Goal: Transaction & Acquisition: Obtain resource

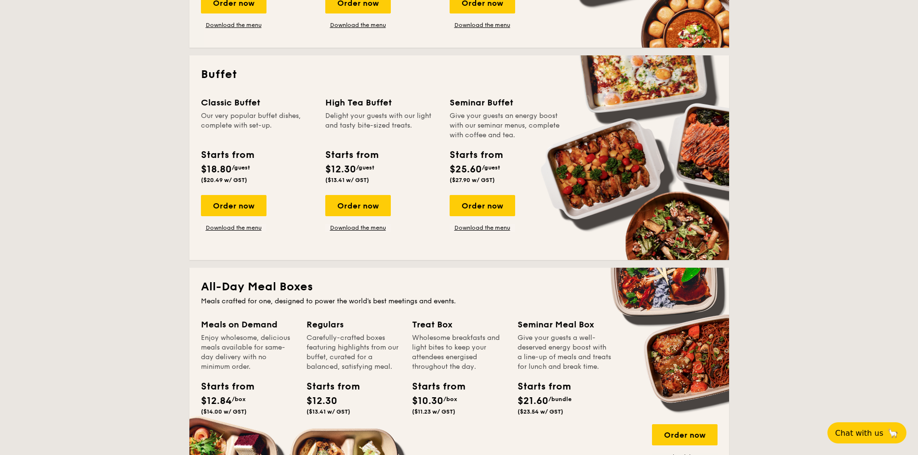
scroll to position [385, 0]
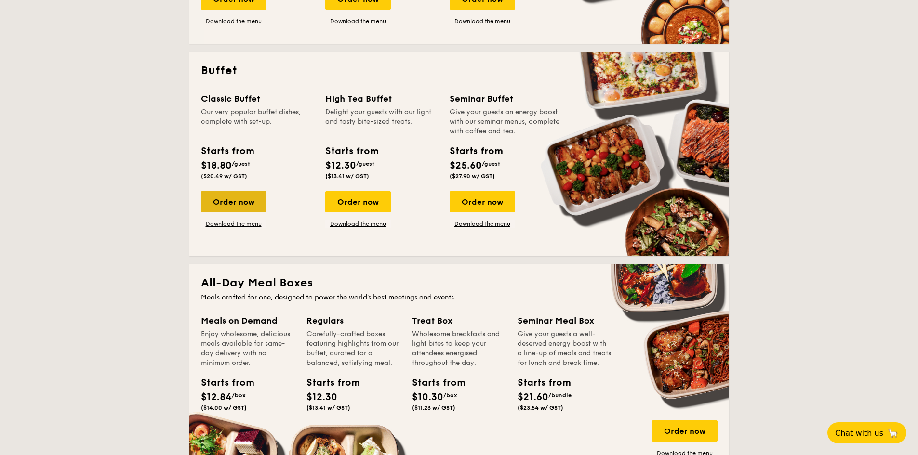
drag, startPoint x: 214, startPoint y: 197, endPoint x: 207, endPoint y: 197, distance: 6.8
click at [214, 197] on div "Order now" at bounding box center [234, 201] width 66 height 21
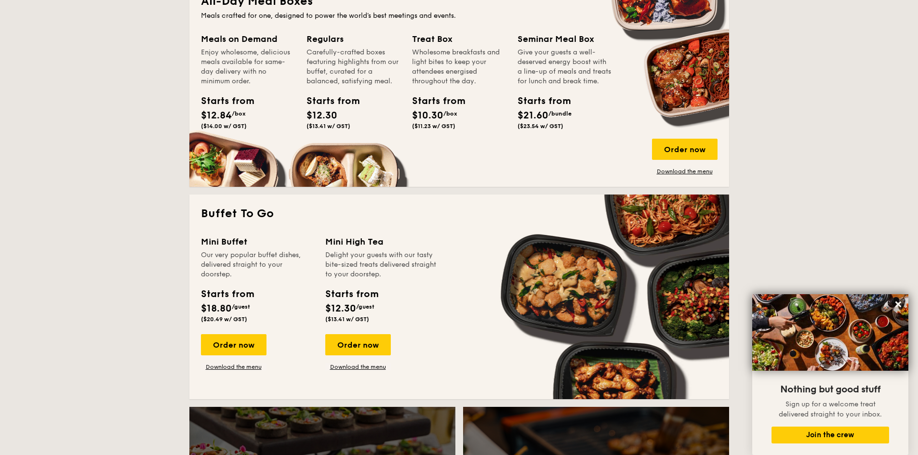
scroll to position [668, 0]
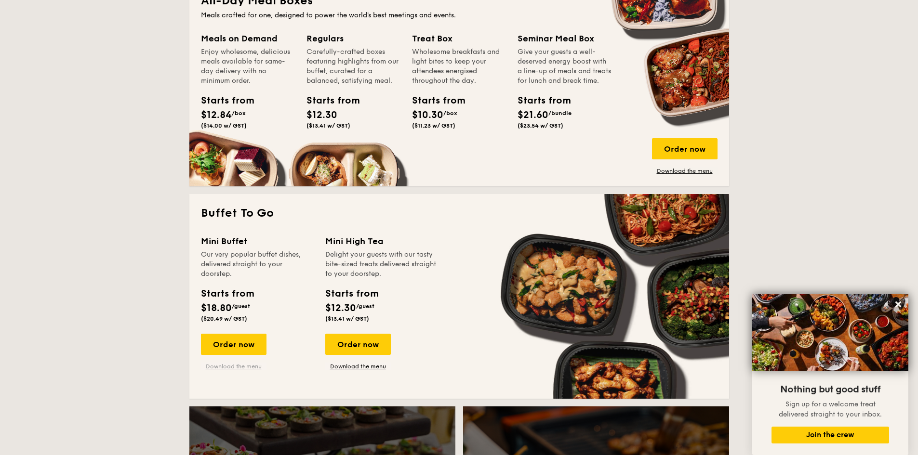
click at [234, 366] on link "Download the menu" at bounding box center [234, 367] width 66 height 8
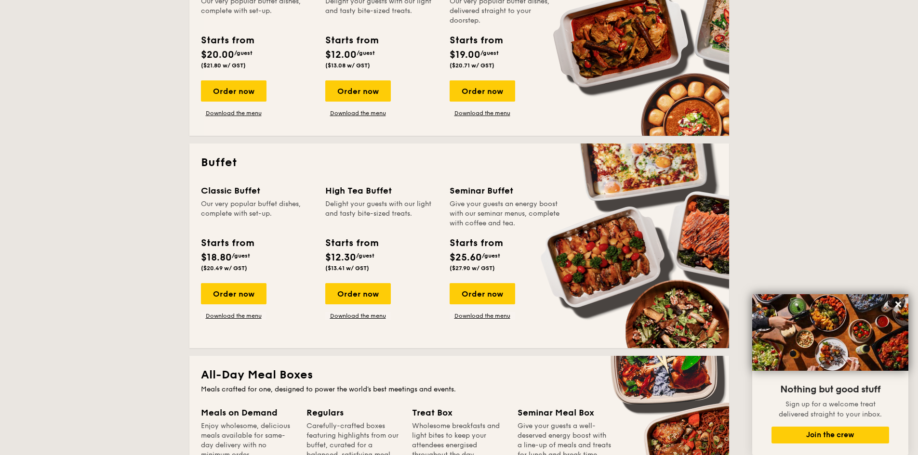
scroll to position [282, 0]
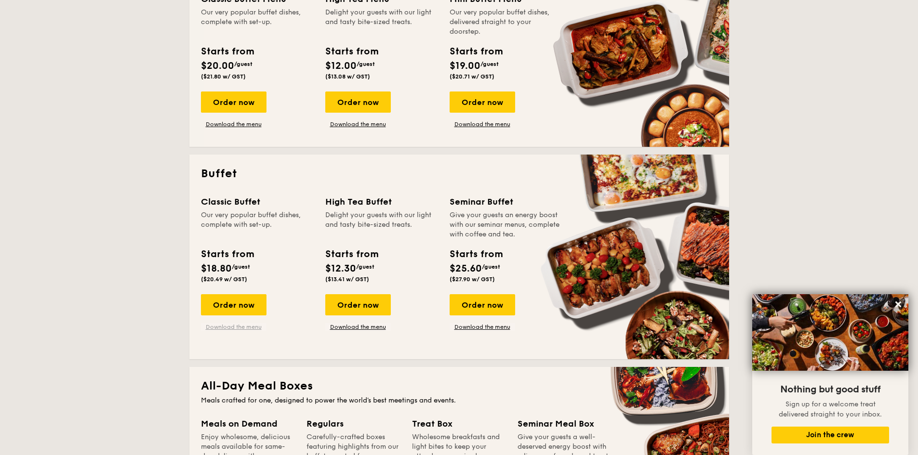
click at [244, 324] on link "Download the menu" at bounding box center [234, 327] width 66 height 8
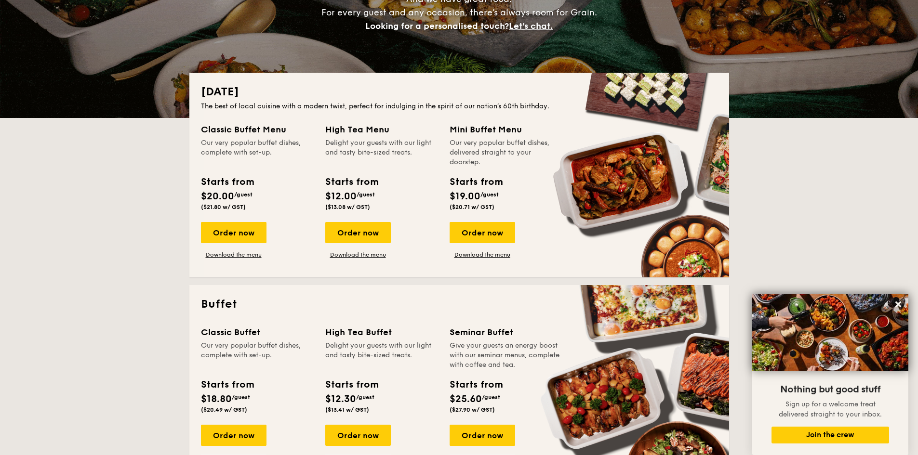
scroll to position [138, 0]
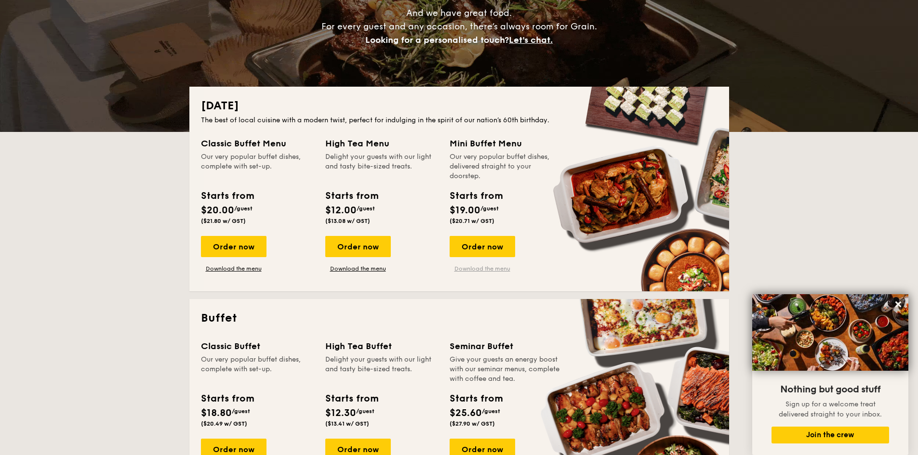
click at [466, 271] on link "Download the menu" at bounding box center [482, 269] width 66 height 8
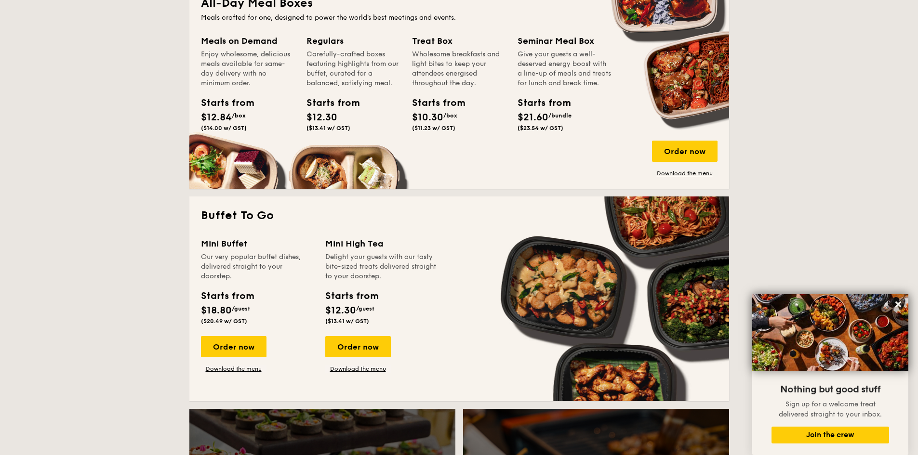
scroll to position [668, 0]
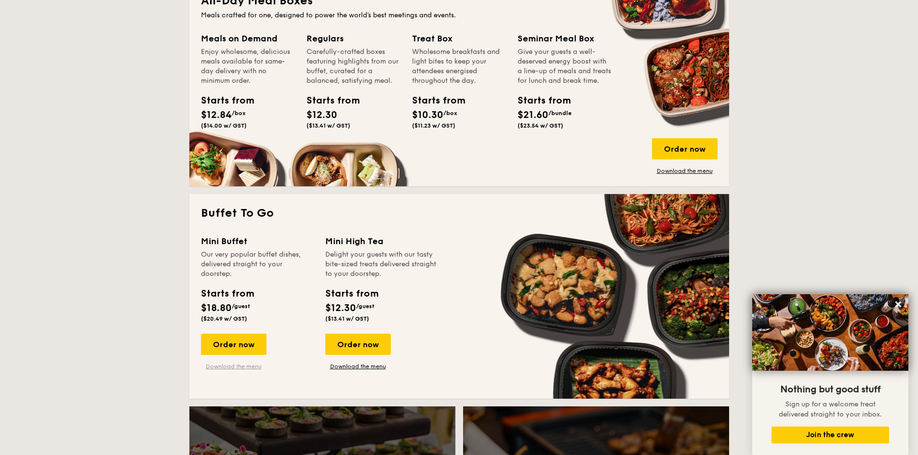
click at [218, 365] on link "Download the menu" at bounding box center [234, 367] width 66 height 8
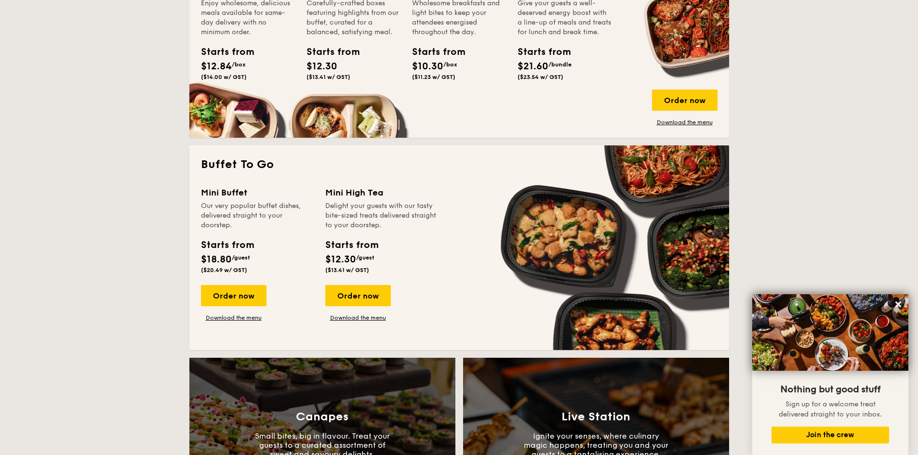
scroll to position [571, 0]
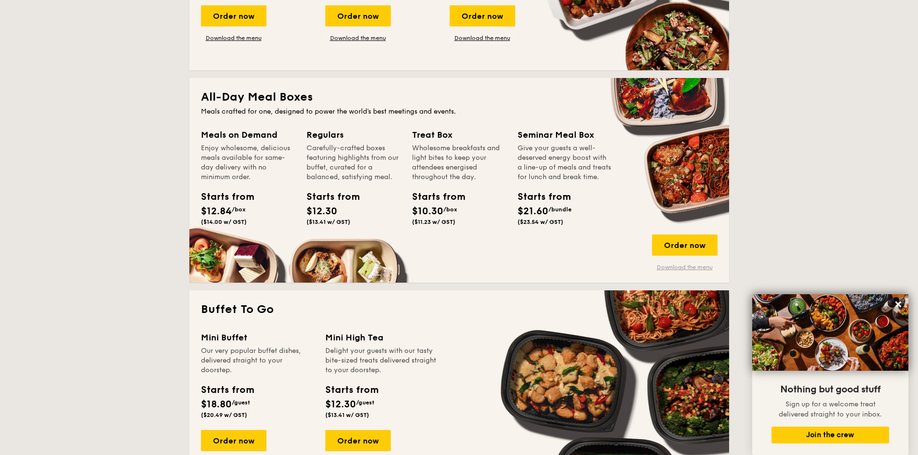
click at [677, 268] on link "Download the menu" at bounding box center [685, 267] width 66 height 8
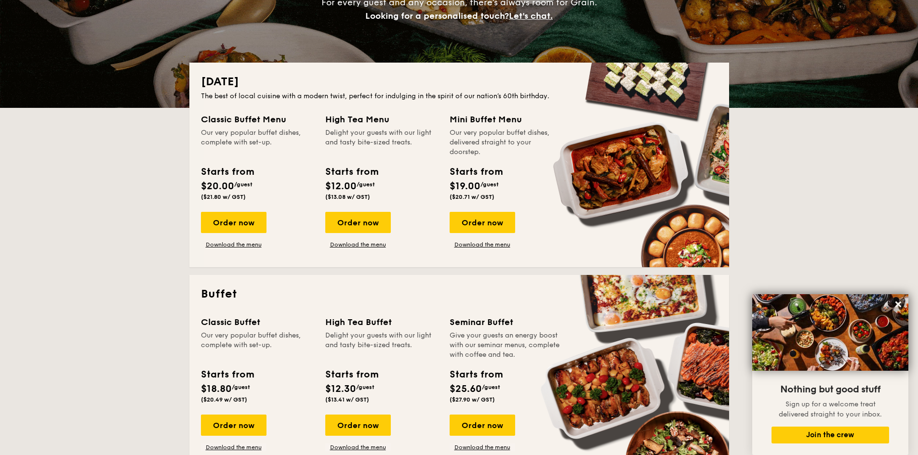
scroll to position [193, 0]
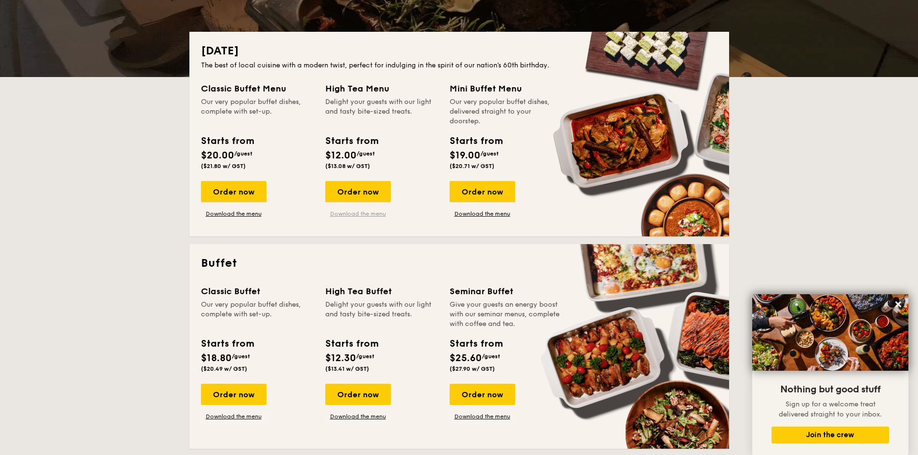
click at [359, 215] on link "Download the menu" at bounding box center [358, 214] width 66 height 8
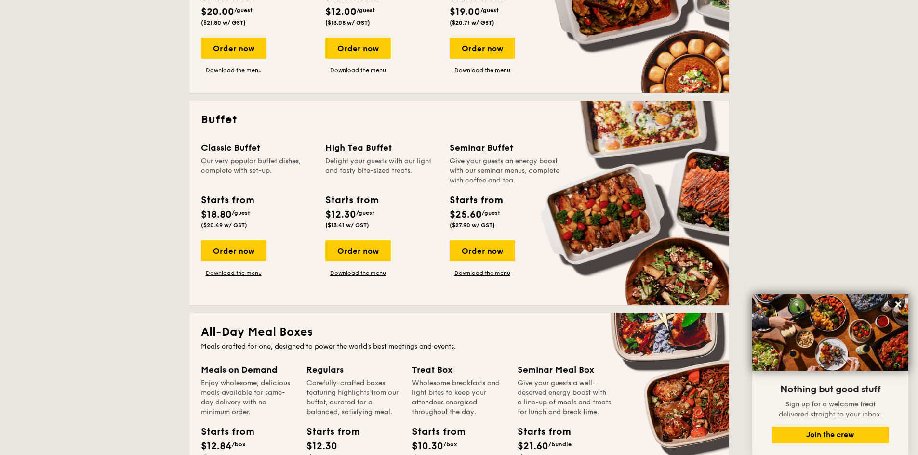
scroll to position [337, 0]
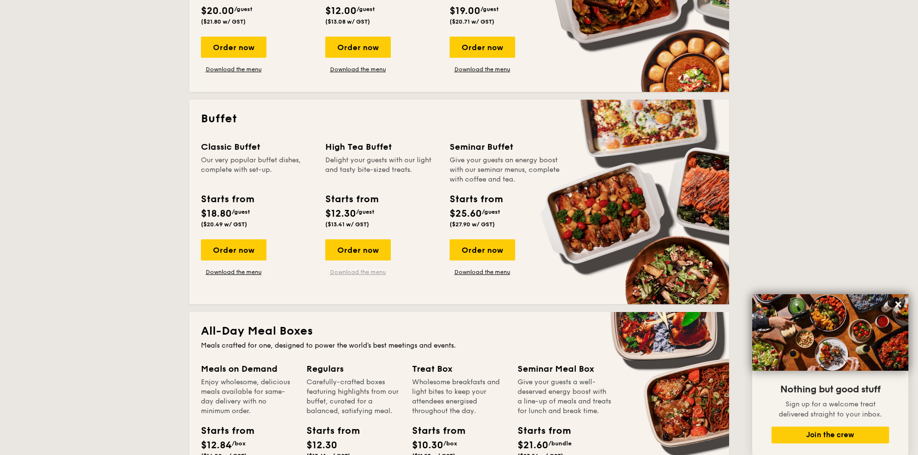
click at [338, 271] on link "Download the menu" at bounding box center [358, 272] width 66 height 8
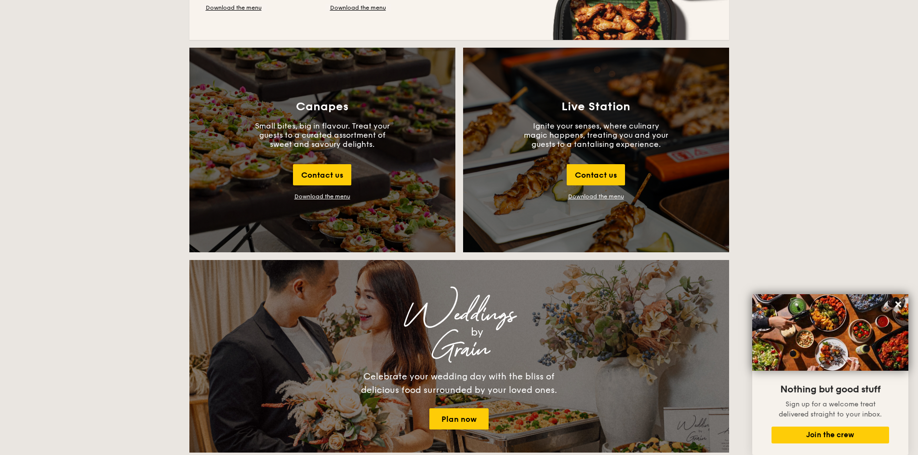
scroll to position [1011, 0]
